Goal: Find specific fact: Find specific page/section

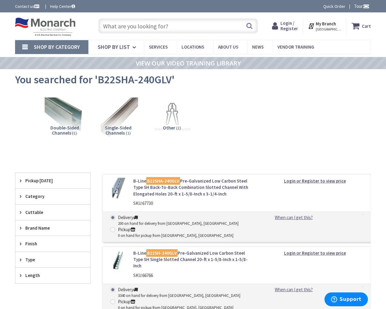
type input "Links Dr, Reston, [GEOGRAPHIC_DATA] 20190, [GEOGRAPHIC_DATA]"
